Goal: Information Seeking & Learning: Learn about a topic

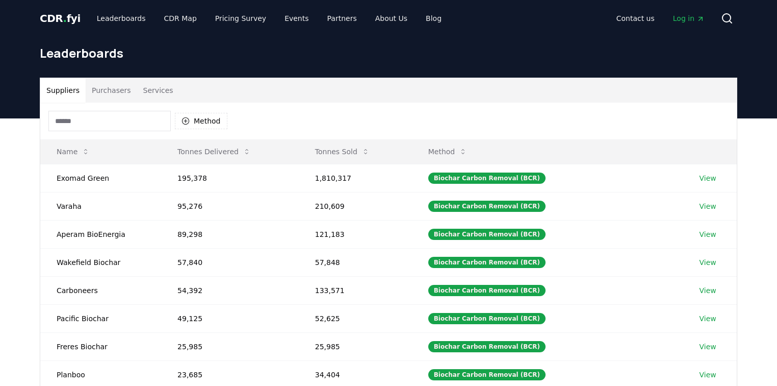
click at [119, 91] on button "Purchasers" at bounding box center [112, 90] width 52 height 24
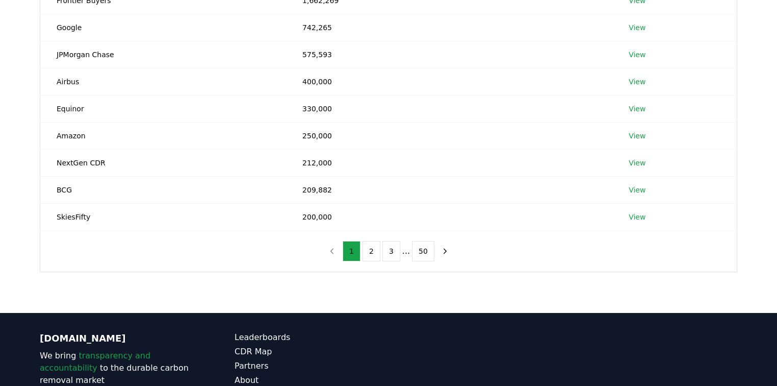
scroll to position [245, 0]
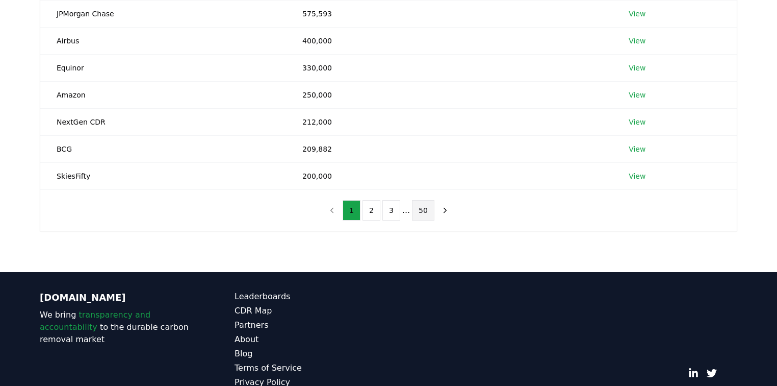
click at [422, 206] on button "50" at bounding box center [423, 210] width 22 height 20
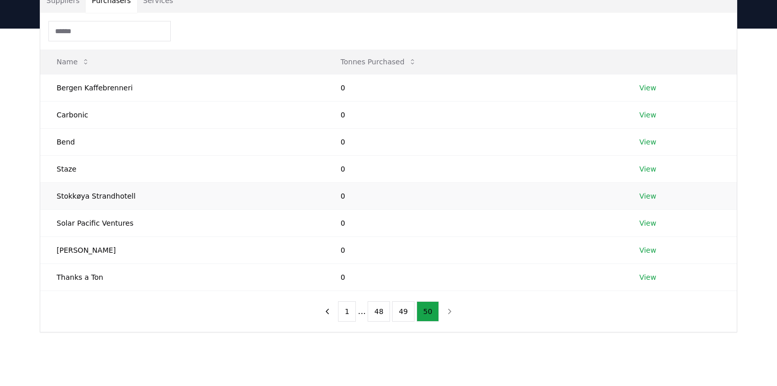
scroll to position [82, 0]
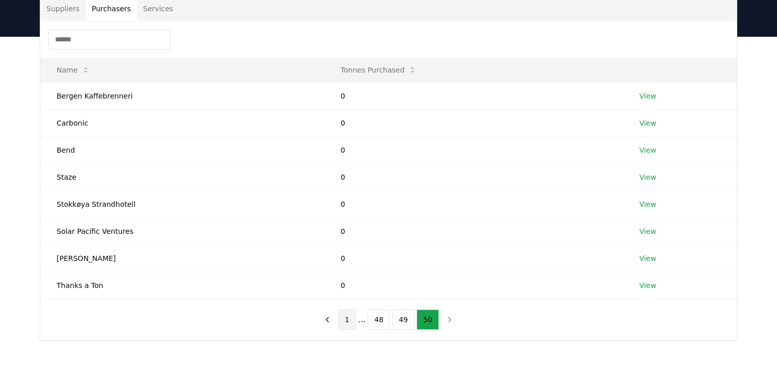
click at [353, 316] on button "1" at bounding box center [347, 319] width 18 height 20
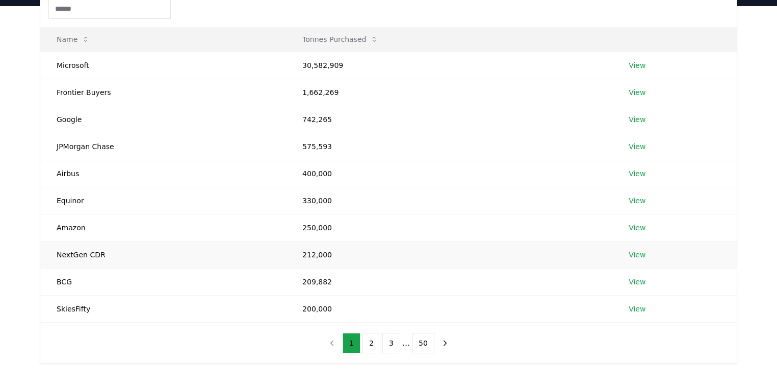
scroll to position [122, 0]
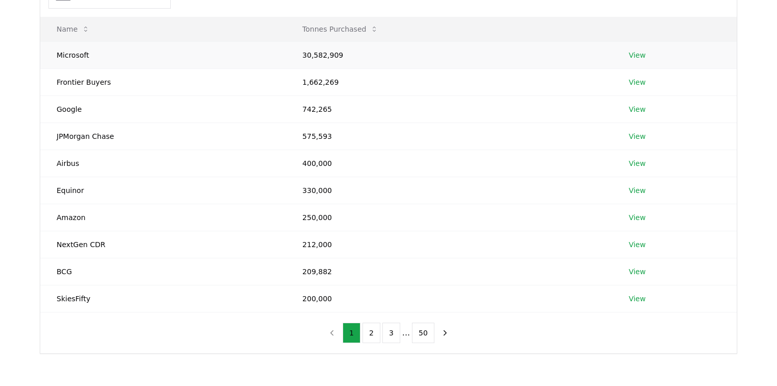
click at [633, 54] on link "View" at bounding box center [637, 55] width 17 height 10
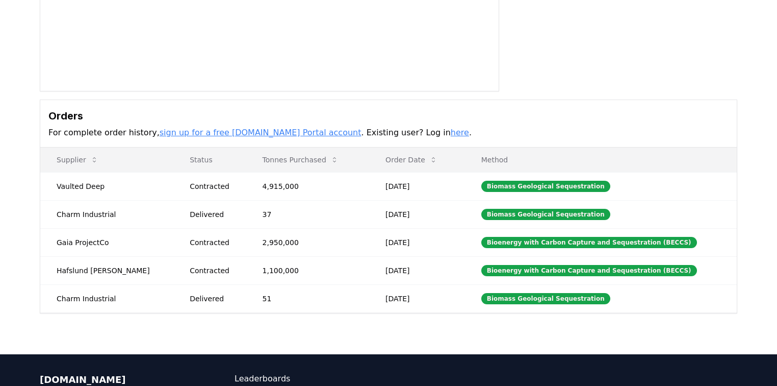
scroll to position [204, 0]
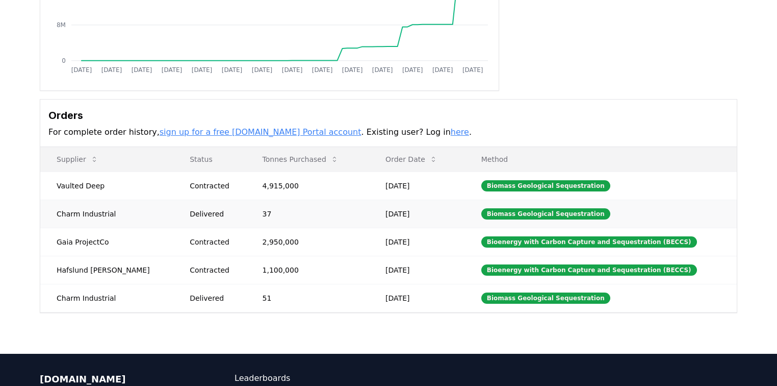
drag, startPoint x: 97, startPoint y: 190, endPoint x: 100, endPoint y: 218, distance: 27.7
drag, startPoint x: 491, startPoint y: 185, endPoint x: 575, endPoint y: 186, distance: 83.7
click at [575, 186] on div "Biomass Geological Sequestration" at bounding box center [545, 185] width 129 height 11
drag, startPoint x: 584, startPoint y: 184, endPoint x: 492, endPoint y: 186, distance: 92.3
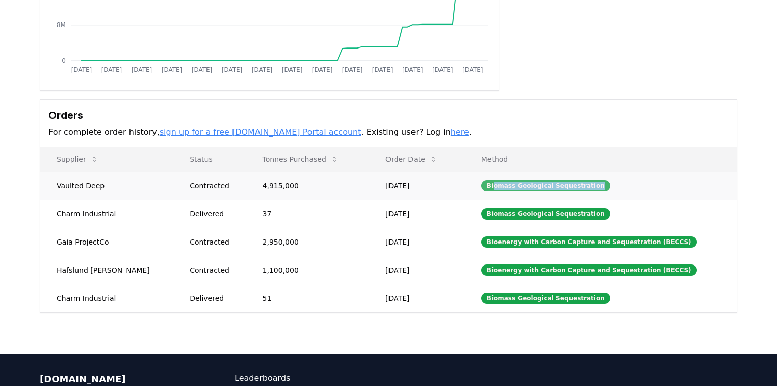
click at [492, 186] on div "Biomass Geological Sequestration" at bounding box center [545, 185] width 129 height 11
drag, startPoint x: 492, startPoint y: 186, endPoint x: 567, endPoint y: 184, distance: 75.5
click at [567, 184] on div "Biomass Geological Sequestration" at bounding box center [545, 185] width 129 height 11
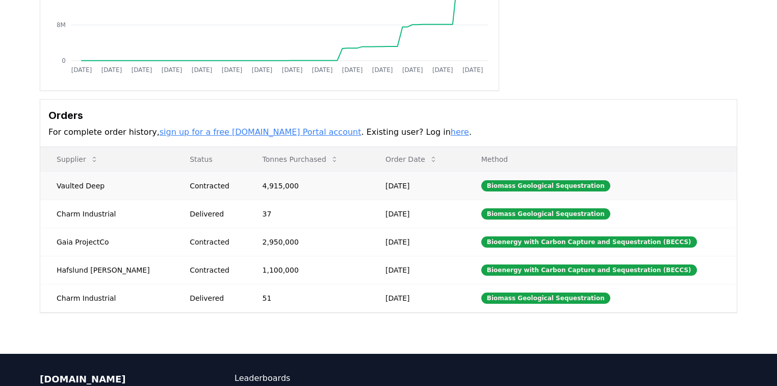
drag, startPoint x: 90, startPoint y: 186, endPoint x: 137, endPoint y: 186, distance: 46.9
click at [91, 186] on td "Vaulted Deep" at bounding box center [106, 185] width 133 height 28
drag, startPoint x: 508, startPoint y: 214, endPoint x: 587, endPoint y: 214, distance: 79.1
click at [587, 214] on div "Biomass Geological Sequestration" at bounding box center [545, 213] width 129 height 11
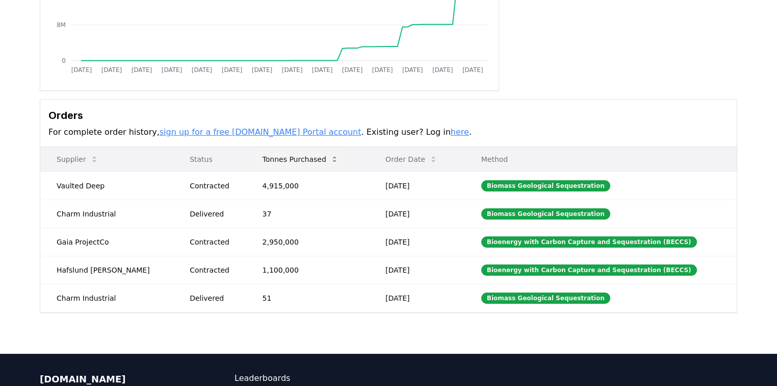
click at [331, 159] on icon at bounding box center [335, 159] width 8 height 8
click at [302, 163] on button "Tonnes Purchased" at bounding box center [301, 159] width 92 height 20
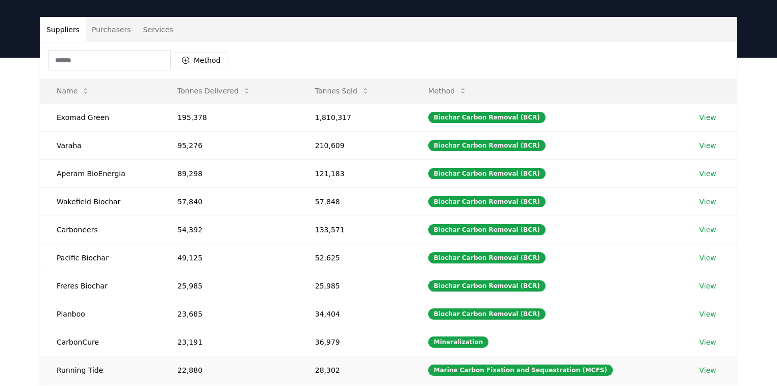
scroll to position [41, 0]
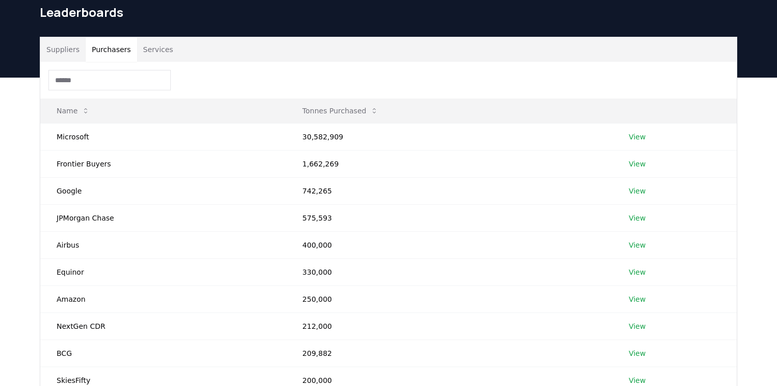
click at [115, 54] on button "Purchasers" at bounding box center [112, 49] width 52 height 24
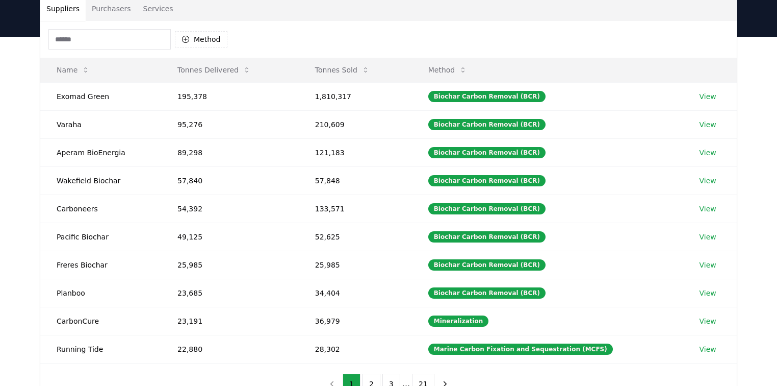
click at [68, 17] on button "Suppliers" at bounding box center [62, 8] width 45 height 24
click at [112, 9] on button "Purchasers" at bounding box center [112, 8] width 52 height 24
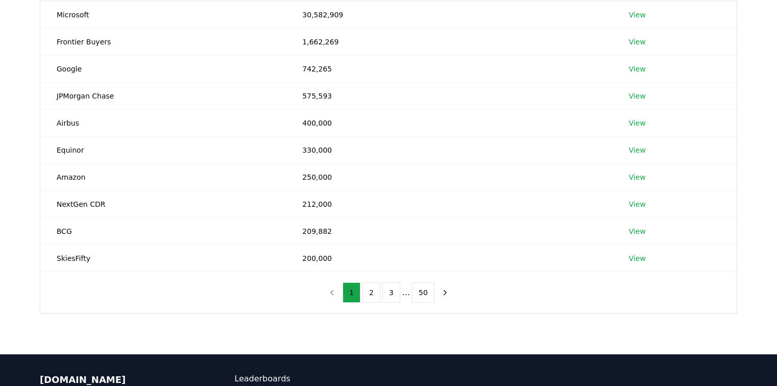
scroll to position [163, 0]
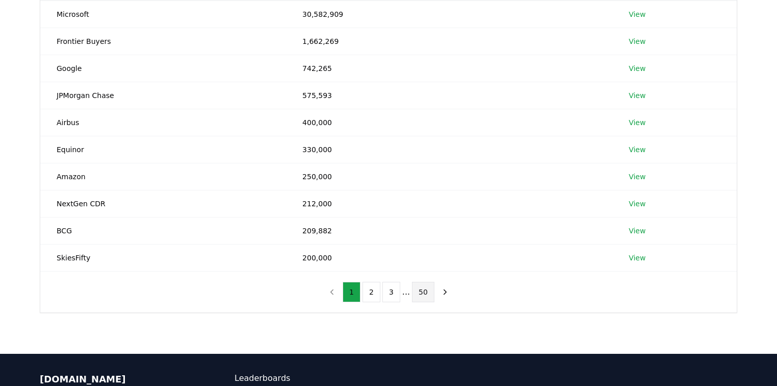
click at [417, 287] on button "50" at bounding box center [423, 292] width 22 height 20
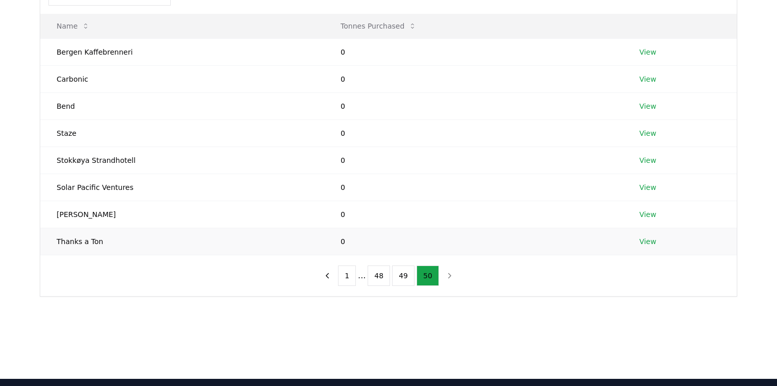
scroll to position [82, 0]
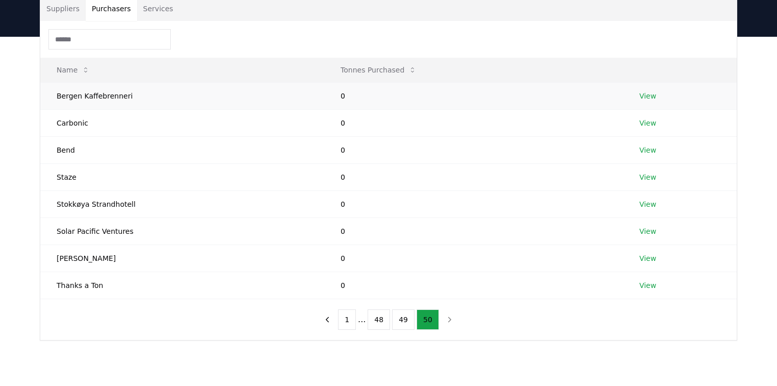
click at [326, 96] on td "0" at bounding box center [473, 95] width 299 height 27
click at [647, 94] on link "View" at bounding box center [648, 96] width 17 height 10
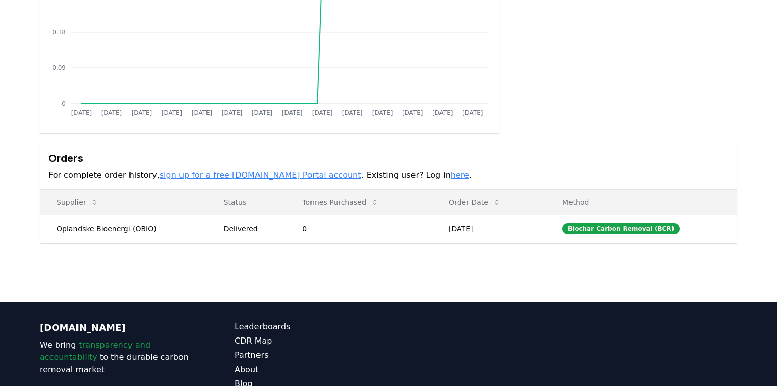
scroll to position [163, 0]
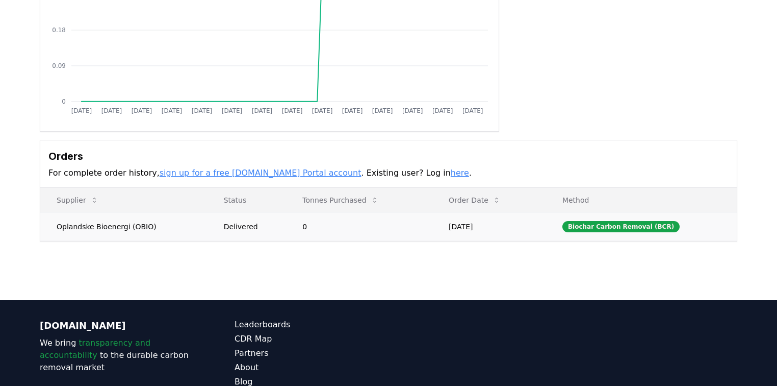
drag, startPoint x: 305, startPoint y: 224, endPoint x: 348, endPoint y: 225, distance: 42.9
click at [337, 225] on td "0" at bounding box center [359, 226] width 146 height 28
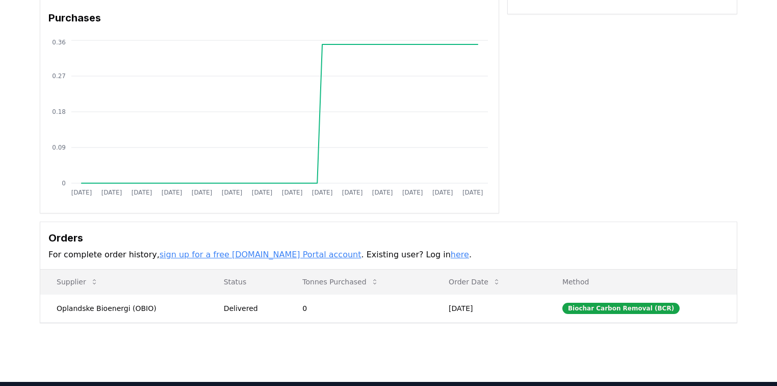
click at [358, 240] on h3 "Orders" at bounding box center [388, 237] width 680 height 15
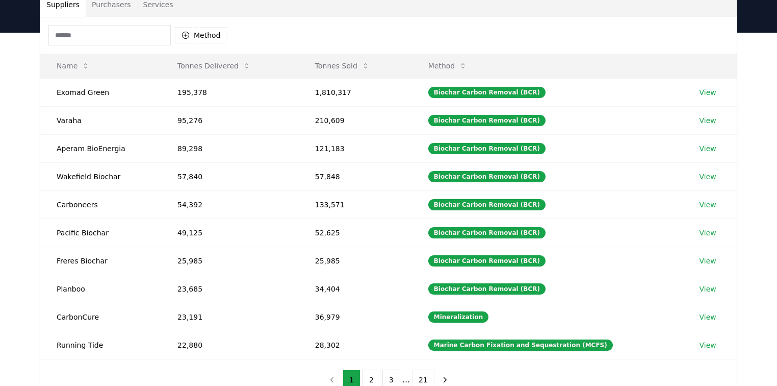
scroll to position [41, 0]
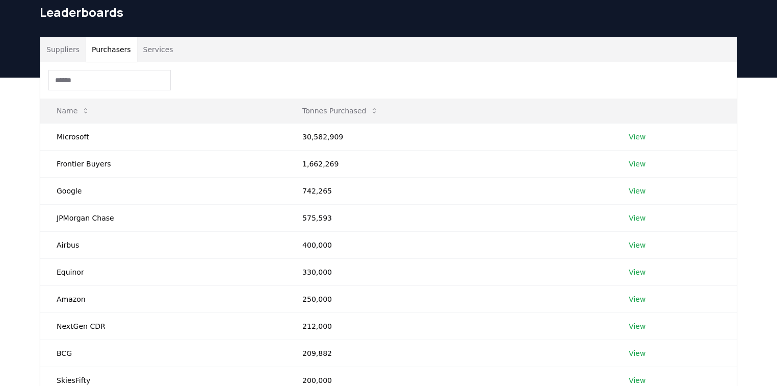
click at [97, 49] on button "Purchasers" at bounding box center [112, 49] width 52 height 24
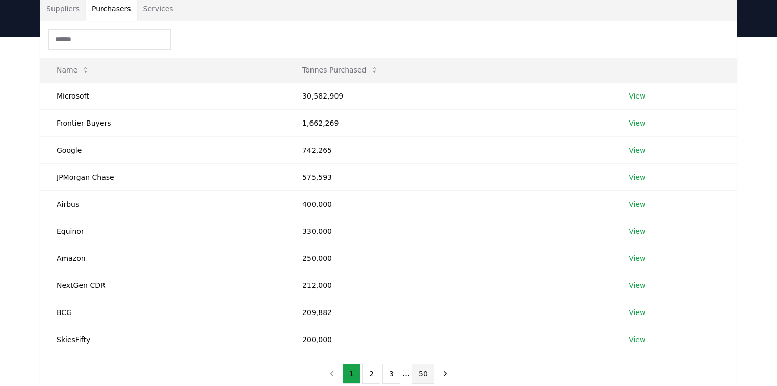
click at [426, 376] on button "50" at bounding box center [423, 373] width 22 height 20
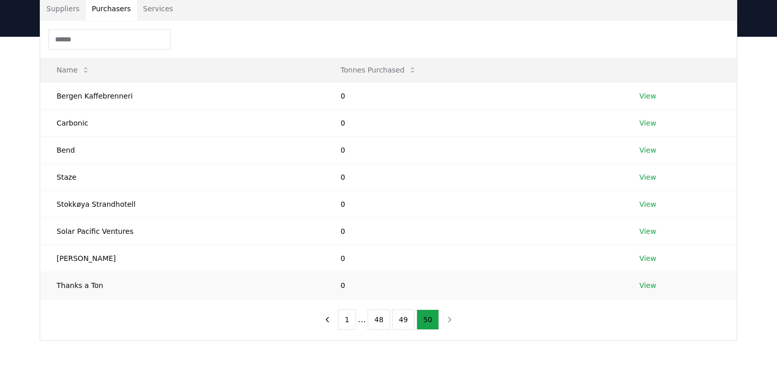
click at [646, 285] on link "View" at bounding box center [648, 285] width 17 height 10
click at [651, 284] on link "View" at bounding box center [648, 285] width 17 height 10
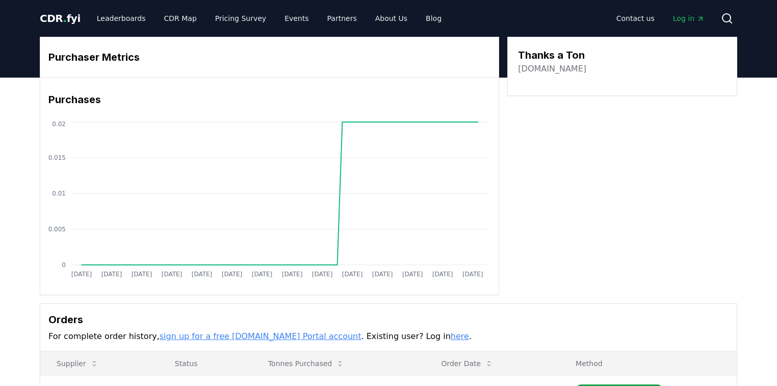
scroll to position [163, 0]
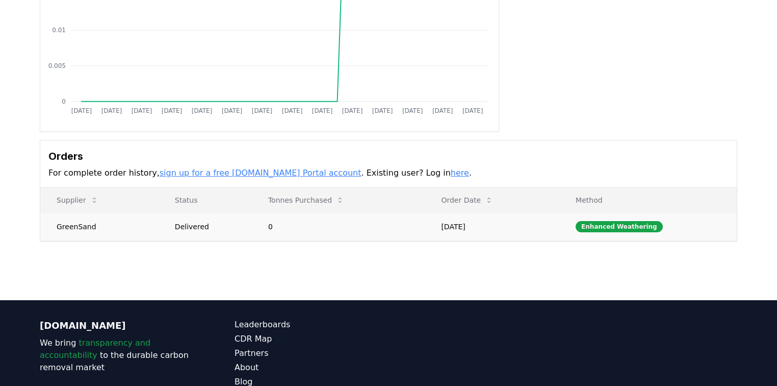
drag, startPoint x: 84, startPoint y: 227, endPoint x: 489, endPoint y: 230, distance: 405.0
click at [489, 232] on tr "GreenSand Delivered 0 [DATE] Enhanced Weathering" at bounding box center [388, 226] width 697 height 28
click at [489, 230] on td "[DATE]" at bounding box center [492, 226] width 135 height 28
drag, startPoint x: 589, startPoint y: 222, endPoint x: 681, endPoint y: 220, distance: 92.3
click at [681, 220] on td "Enhanced Weathering" at bounding box center [648, 226] width 177 height 28
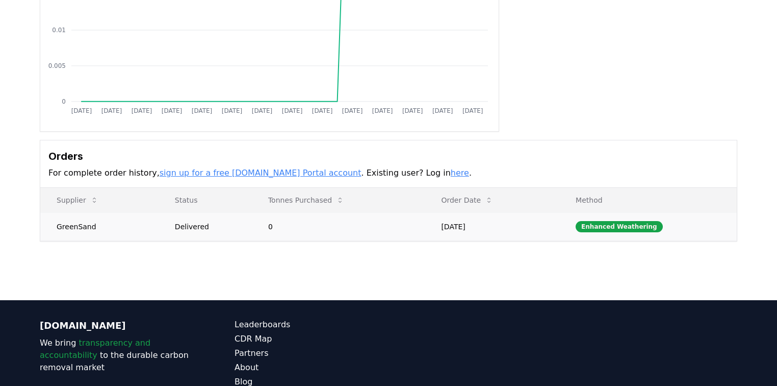
click at [678, 226] on td "Enhanced Weathering" at bounding box center [648, 226] width 177 height 28
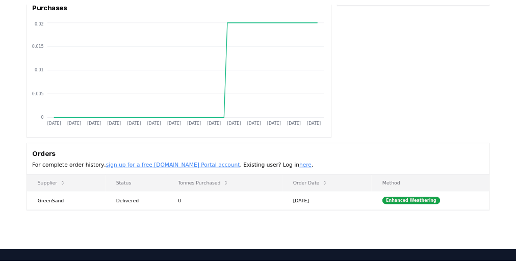
scroll to position [122, 0]
